Goal: Navigation & Orientation: Find specific page/section

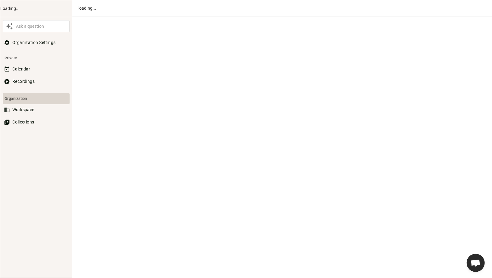
scroll to position [274, 0]
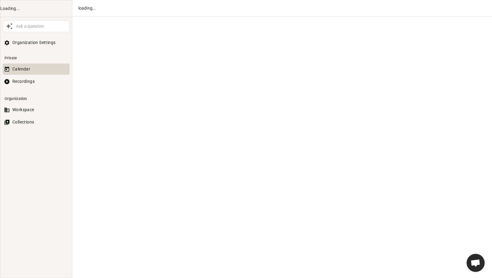
click at [21, 67] on button "Calendar" at bounding box center [36, 69] width 67 height 11
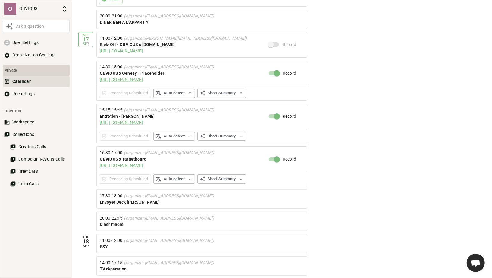
scroll to position [459, 0]
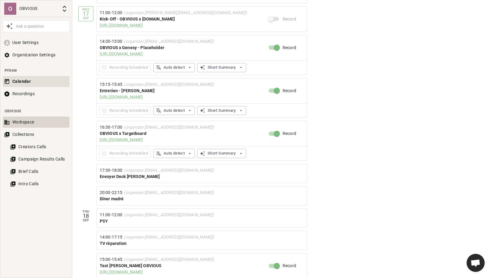
click at [24, 122] on button "Workspace" at bounding box center [36, 122] width 67 height 11
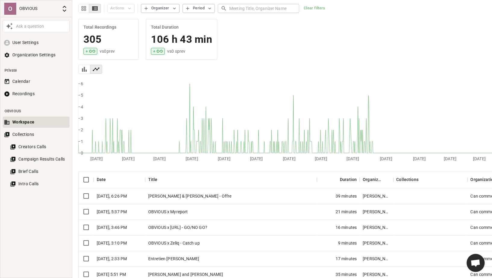
scroll to position [23, 0]
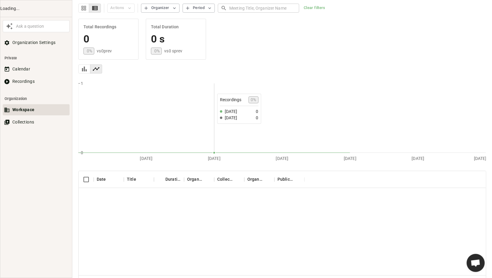
scroll to position [285, 0]
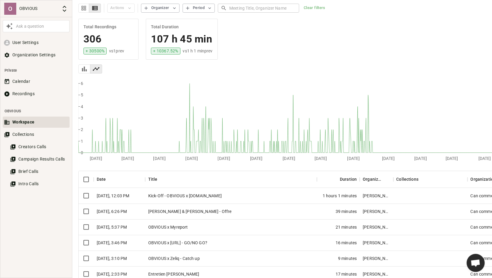
click at [179, 190] on div "Kick-Off - OBVIOUS x [DOMAIN_NAME]" at bounding box center [231, 196] width 172 height 16
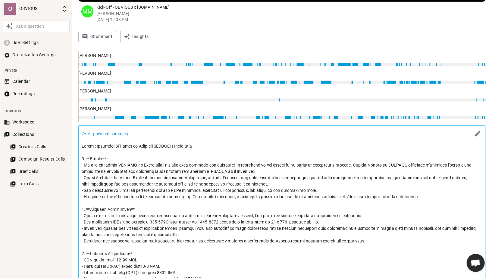
scroll to position [213, 0]
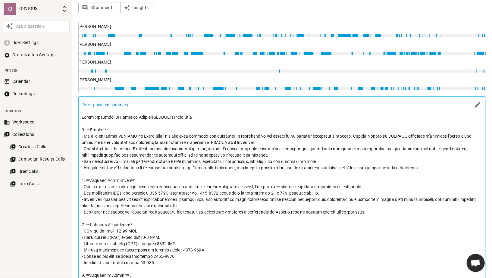
click at [201, 157] on p at bounding box center [282, 212] width 401 height 196
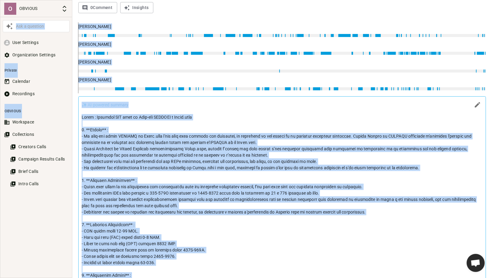
click at [213, 161] on p at bounding box center [282, 212] width 401 height 196
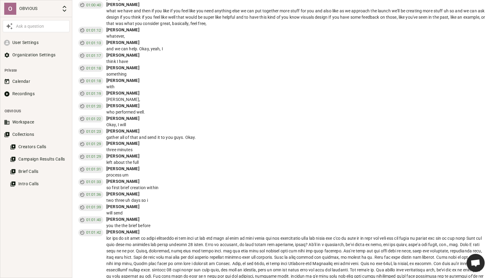
scroll to position [5092, 0]
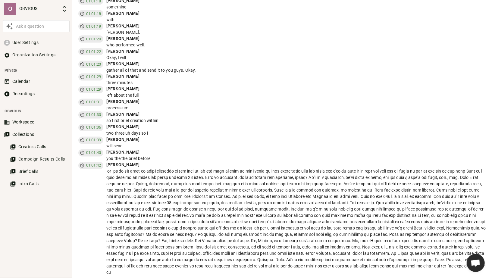
click at [203, 190] on div at bounding box center [295, 221] width 379 height 107
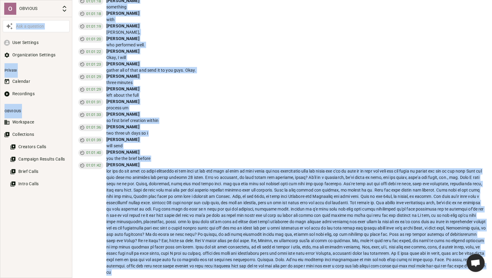
copy body "Ask a question User Settings Organization Settings Private Calendar Recordings …"
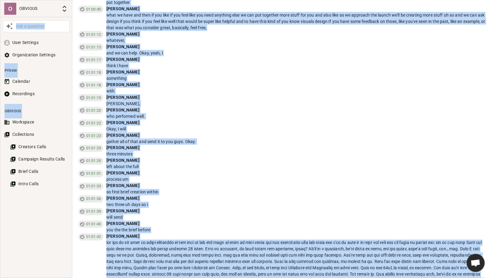
scroll to position [5021, 0]
